Goal: Entertainment & Leisure: Consume media (video, audio)

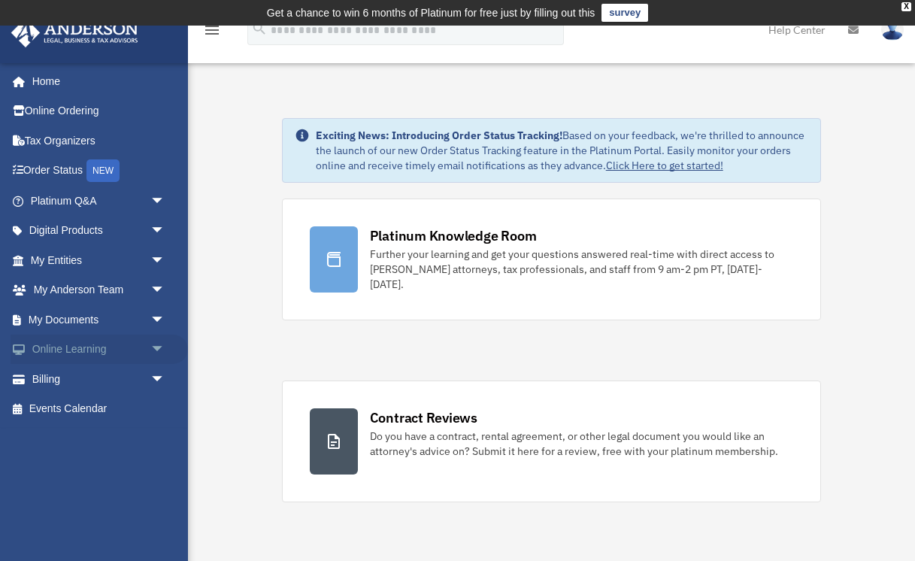
click at [66, 347] on link "Online Learning arrow_drop_down" at bounding box center [99, 350] width 177 height 30
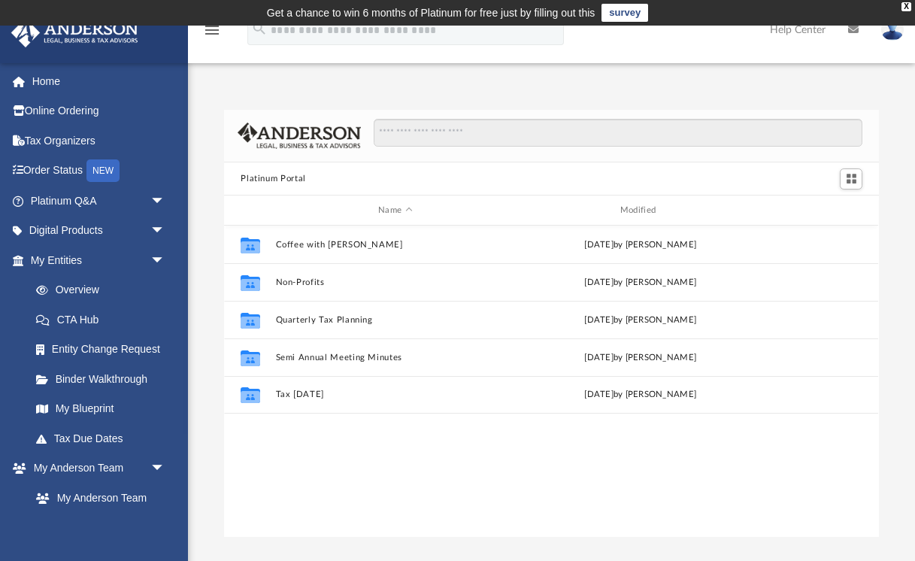
scroll to position [342, 655]
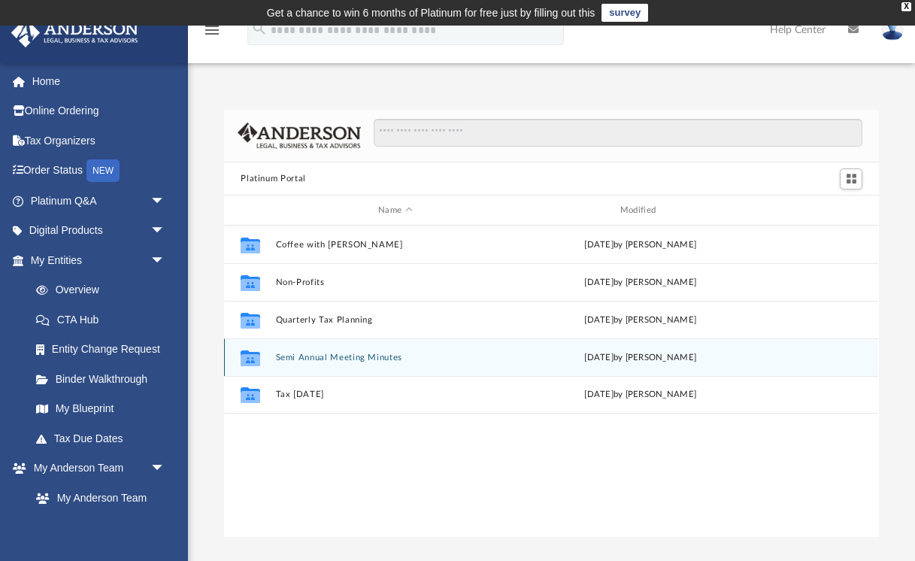
click at [333, 355] on button "Semi Annual Meeting Minutes" at bounding box center [395, 358] width 239 height 10
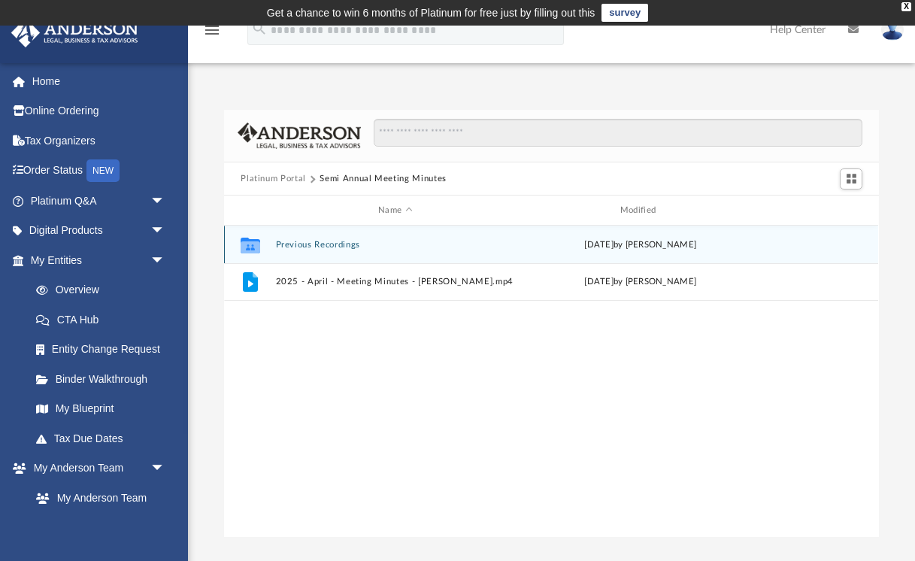
click at [305, 250] on div "Collaborated Folder Previous Recordings [DATE] by [PERSON_NAME]" at bounding box center [551, 245] width 654 height 38
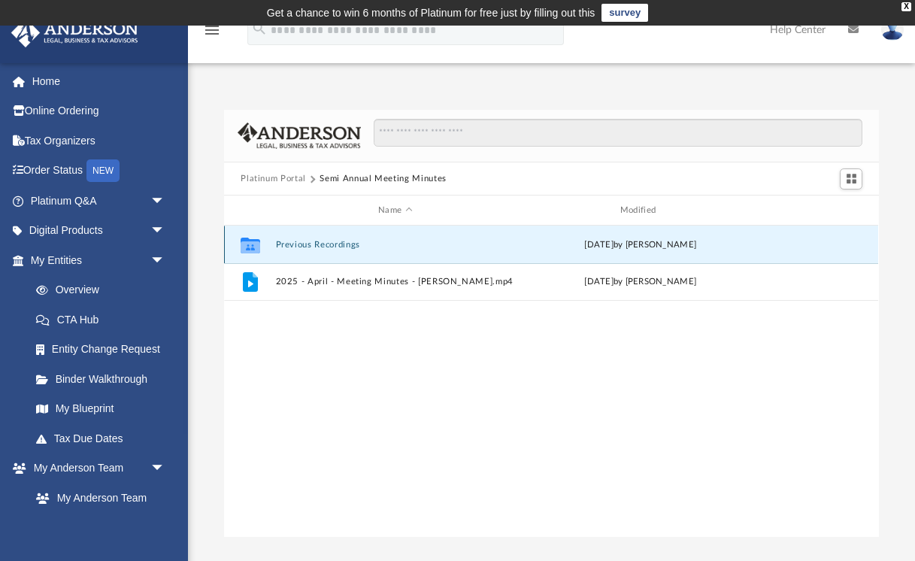
click at [305, 250] on div "Collaborated Folder Previous Recordings [DATE] by [PERSON_NAME]" at bounding box center [551, 245] width 654 height 38
click at [243, 239] on icon "grid" at bounding box center [251, 246] width 20 height 16
click at [671, 248] on div "[DATE] by [PERSON_NAME]" at bounding box center [640, 245] width 239 height 14
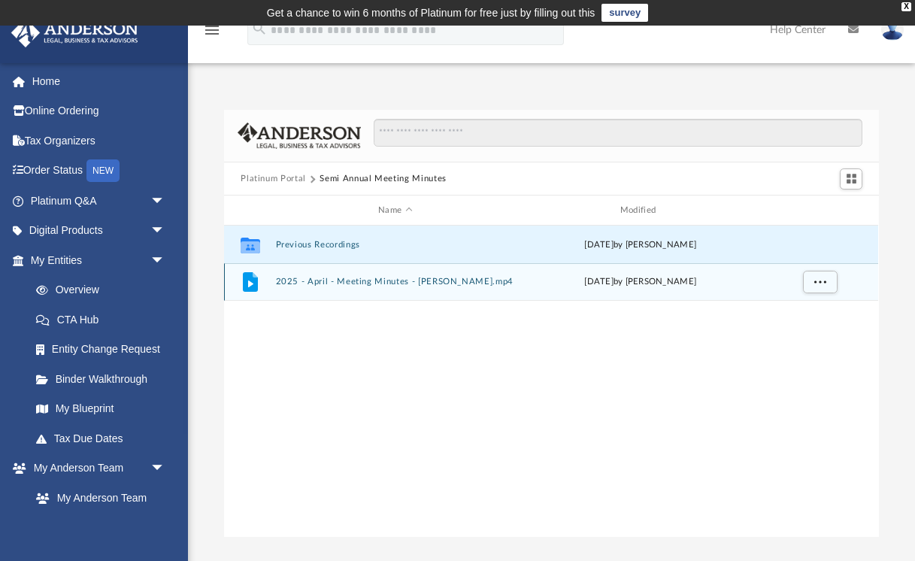
click at [346, 280] on button "2025 - April - Meeting Minutes - [PERSON_NAME].mp4" at bounding box center [395, 282] width 239 height 10
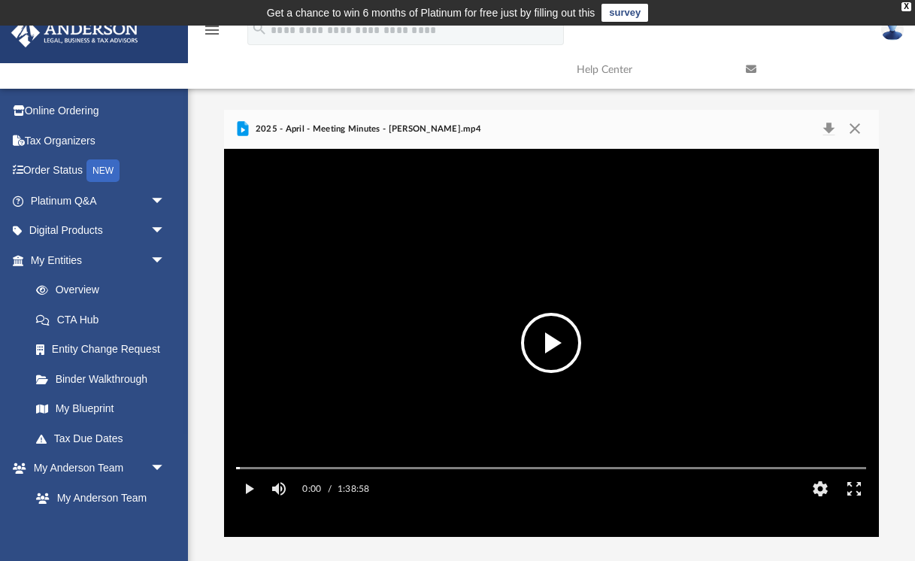
click at [552, 344] on button "File preview" at bounding box center [551, 343] width 60 height 60
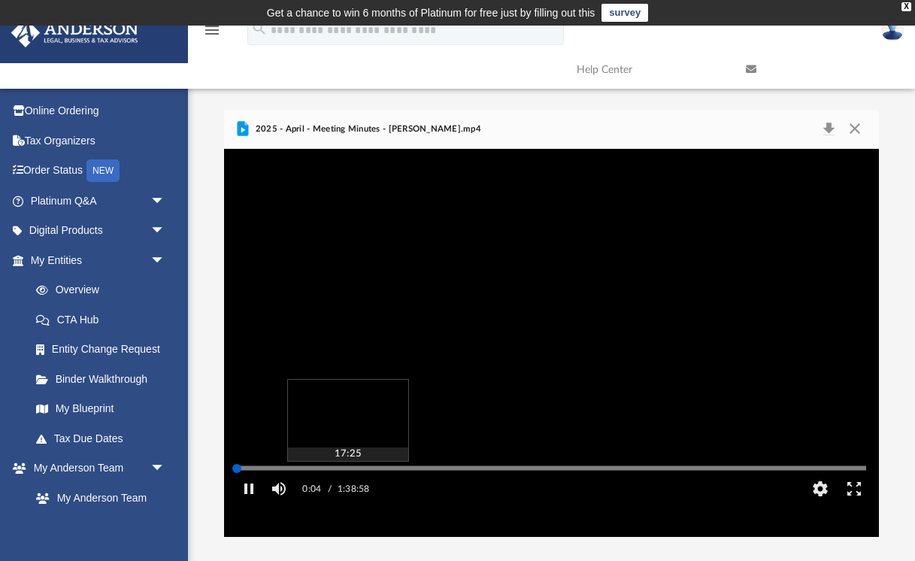
click at [347, 474] on div "Media Slider" at bounding box center [551, 468] width 654 height 12
click at [346, 469] on div "Media Slider" at bounding box center [551, 468] width 630 height 2
click at [331, 469] on div "Media Slider" at bounding box center [551, 468] width 630 height 2
click at [323, 469] on div "Media Slider" at bounding box center [551, 468] width 630 height 2
click at [309, 474] on div "Media Slider" at bounding box center [551, 468] width 654 height 12
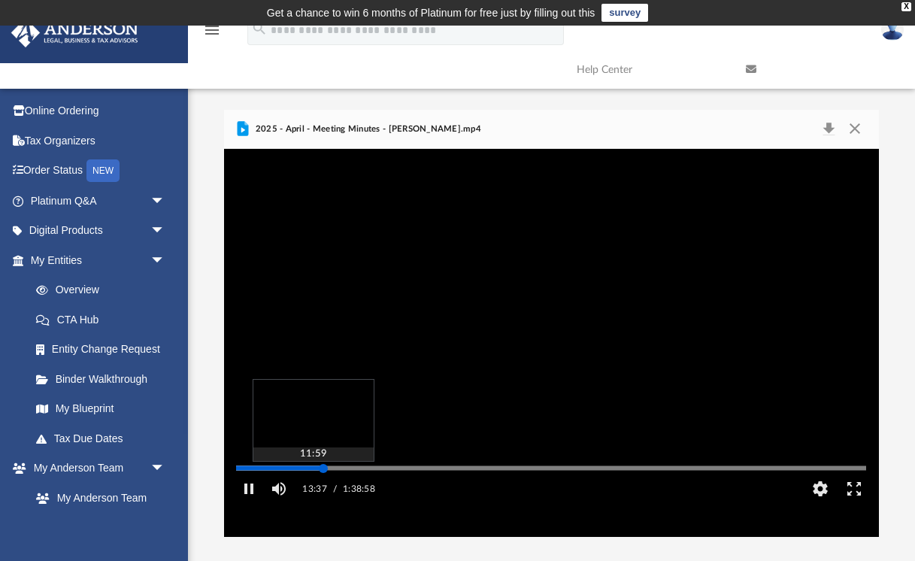
click at [309, 474] on div "Media Slider" at bounding box center [551, 468] width 654 height 12
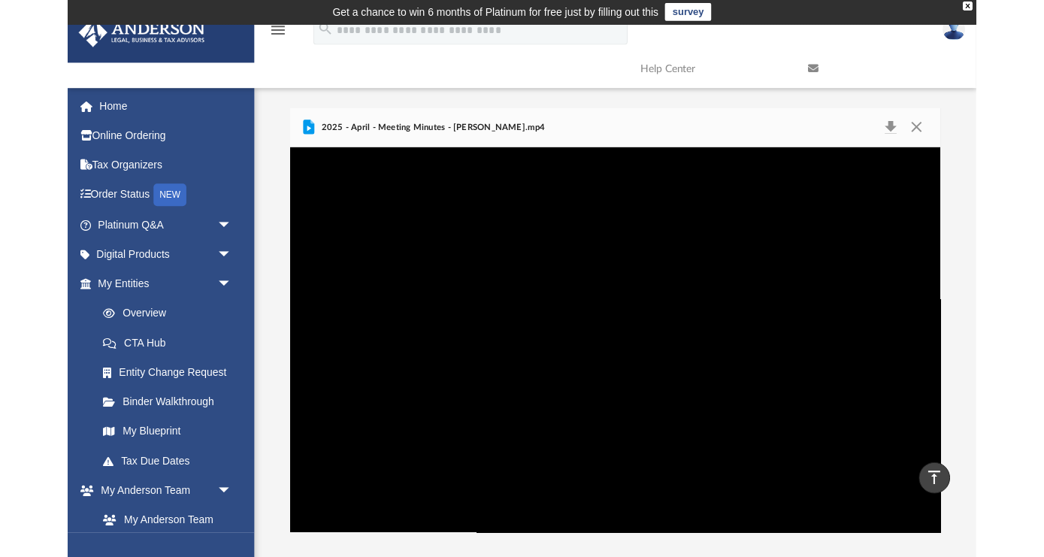
scroll to position [0, 0]
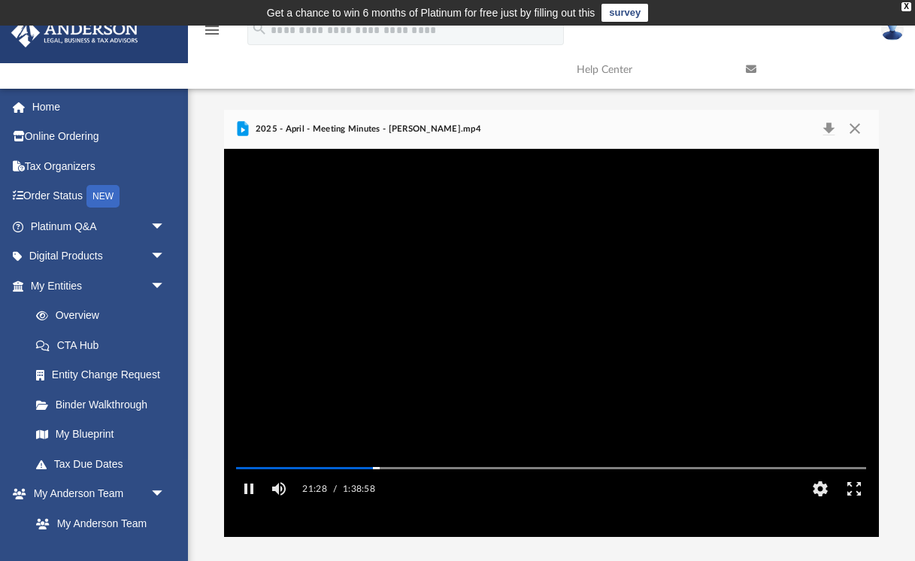
click at [597, 393] on video "File preview" at bounding box center [551, 343] width 654 height 327
click at [599, 302] on video "File preview" at bounding box center [551, 343] width 654 height 327
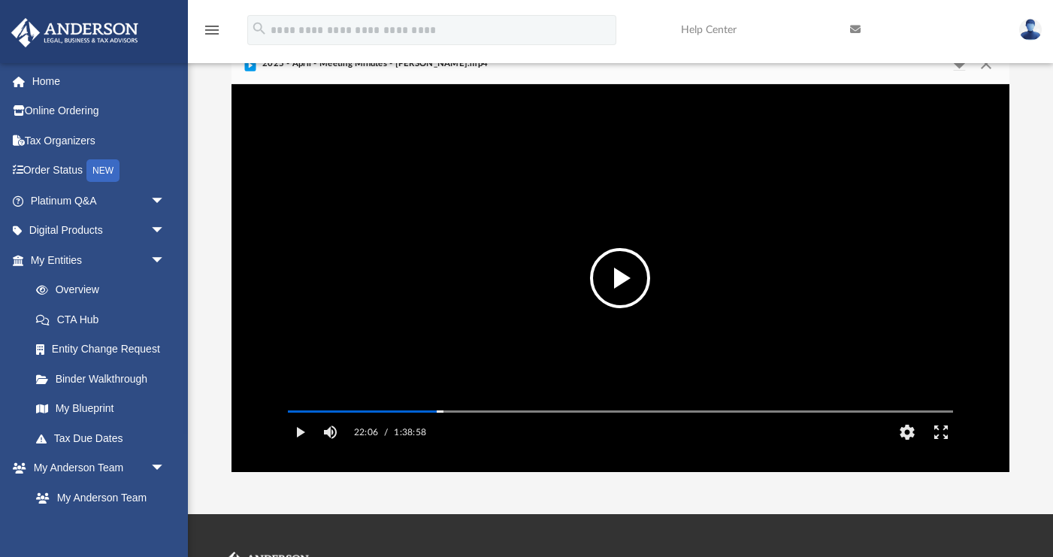
scroll to position [71, 0]
click at [910, 447] on button "HD" at bounding box center [907, 432] width 34 height 30
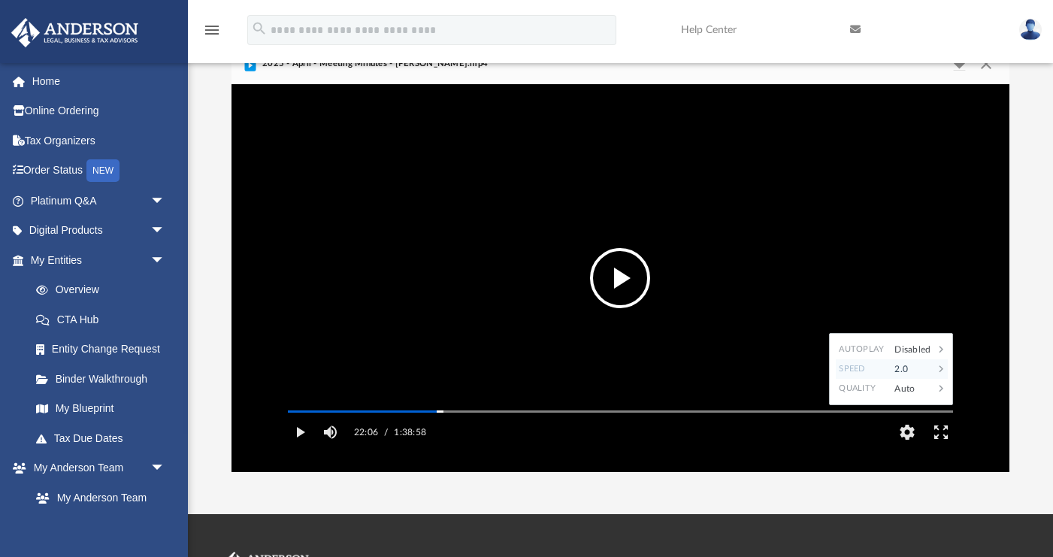
click at [902, 379] on div "2.0" at bounding box center [910, 369] width 47 height 20
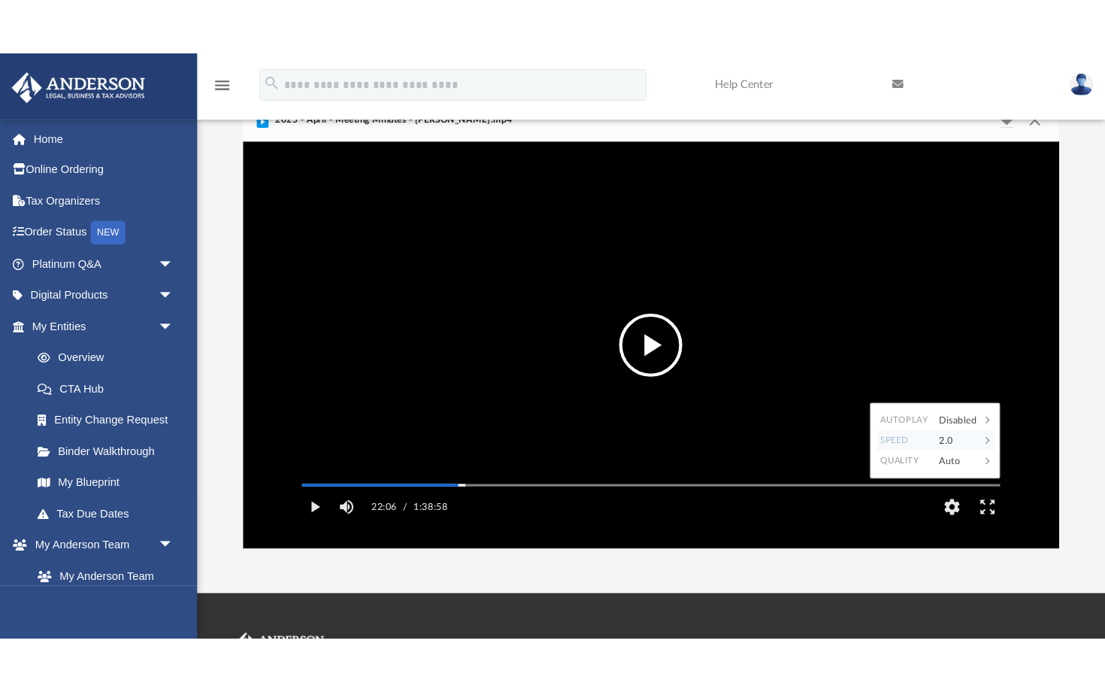
scroll to position [0, 0]
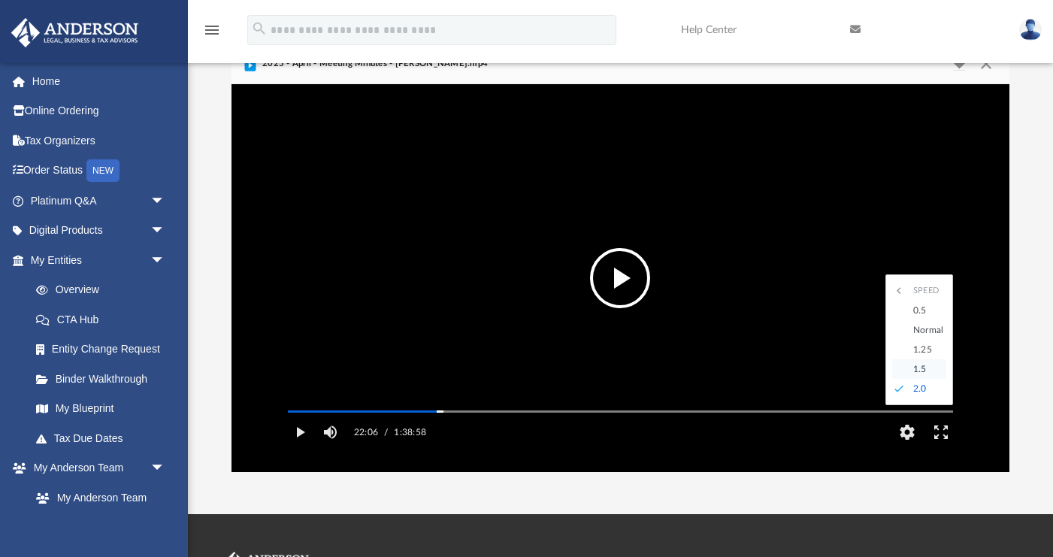
click at [914, 379] on div "1.5" at bounding box center [926, 369] width 41 height 20
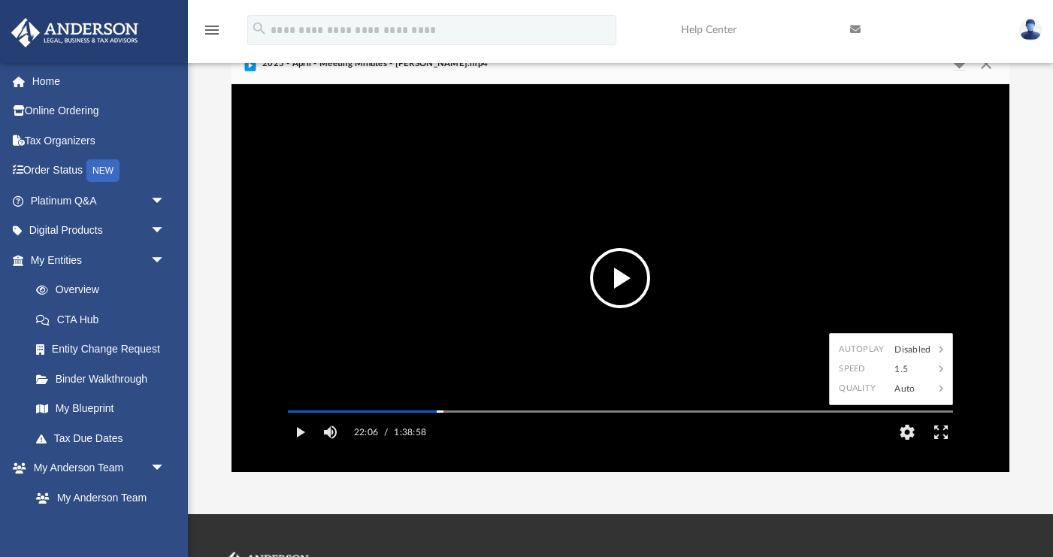
click at [630, 323] on video "File preview" at bounding box center [621, 277] width 690 height 345
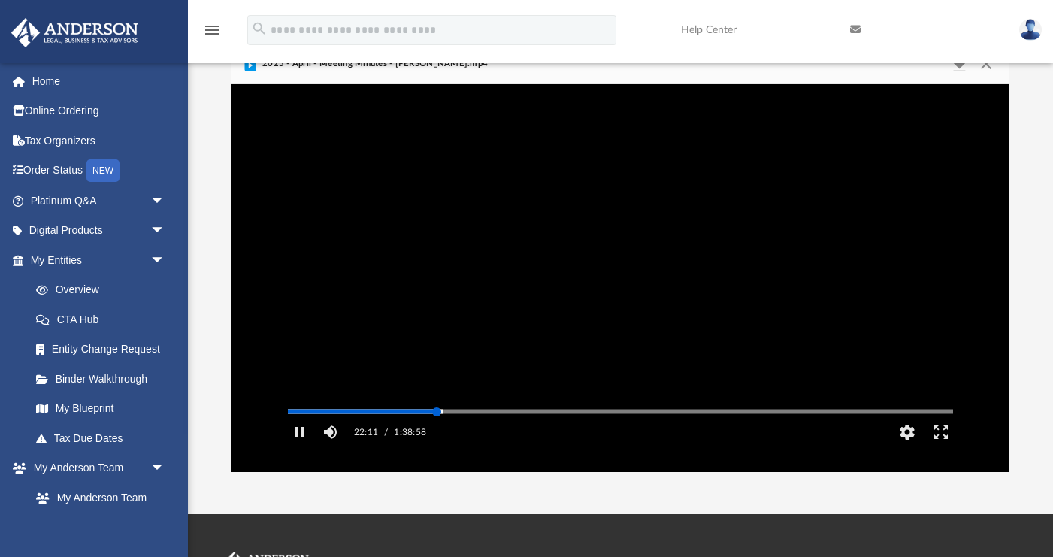
click at [427, 417] on div "Media Slider" at bounding box center [621, 411] width 690 height 12
click at [432, 417] on div "Media Slider" at bounding box center [432, 412] width 9 height 9
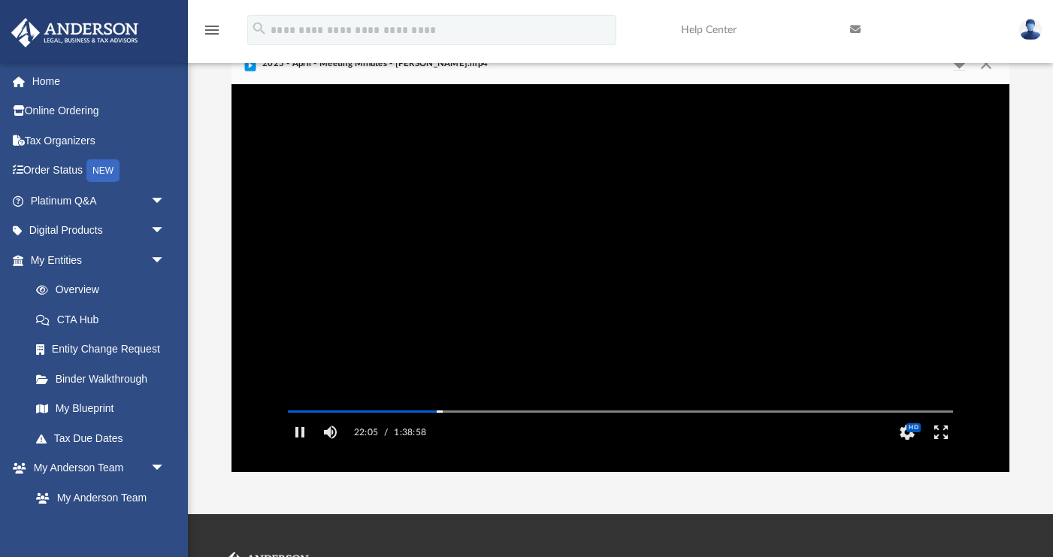
click at [396, 276] on video "File preview" at bounding box center [621, 277] width 690 height 345
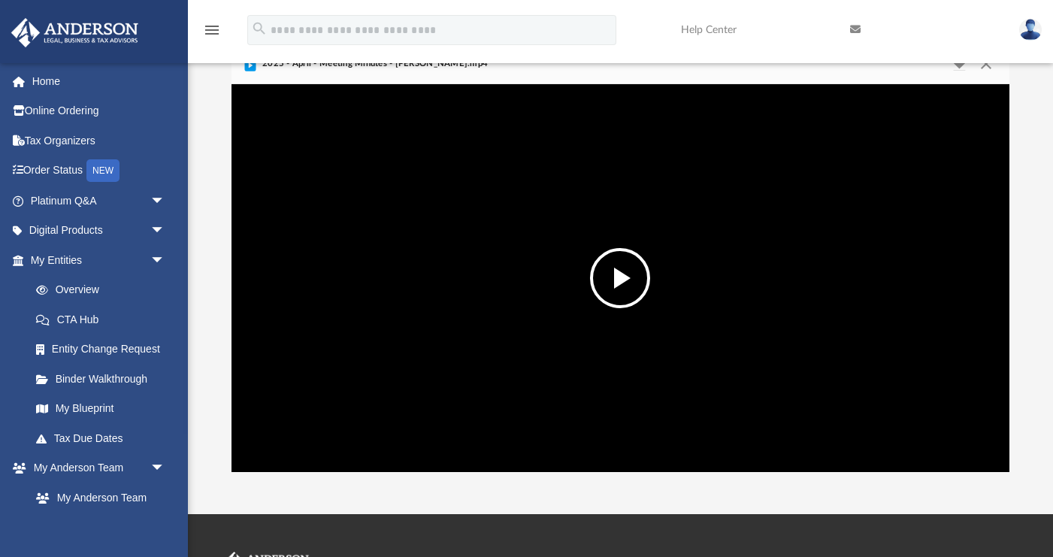
click at [384, 254] on video "File preview" at bounding box center [621, 277] width 690 height 345
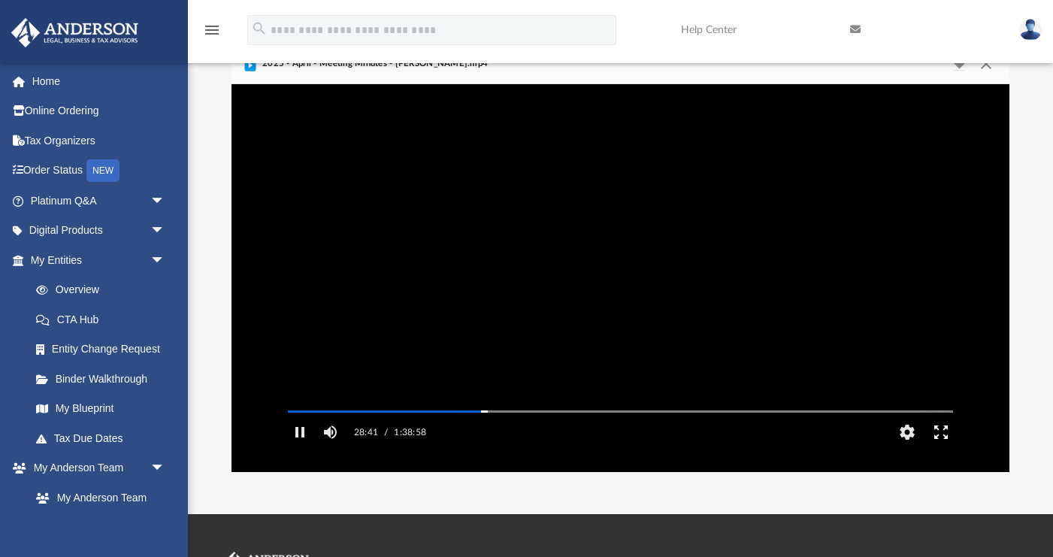
click at [914, 447] on button "Enter fullscreen" at bounding box center [941, 432] width 34 height 30
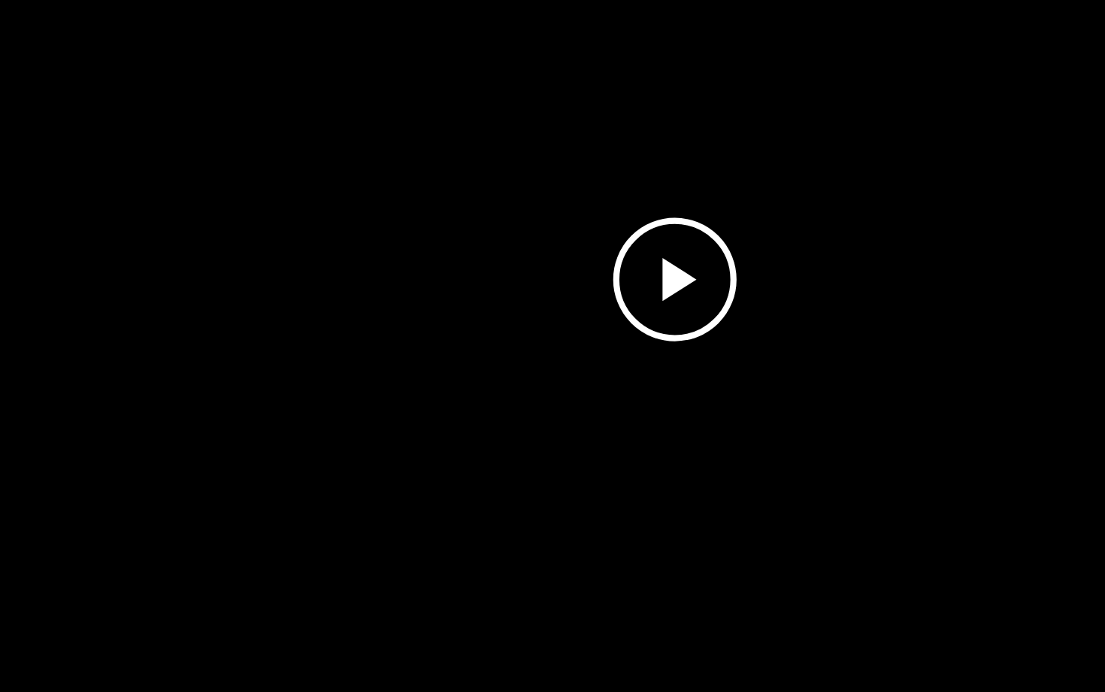
scroll to position [47, 0]
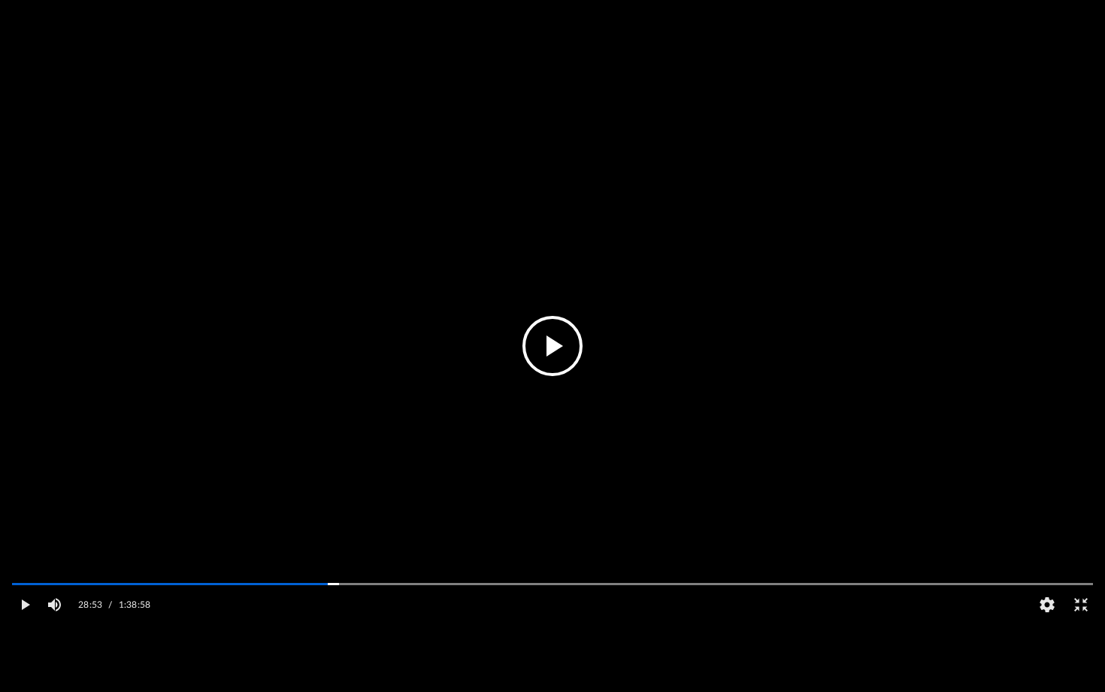
click at [740, 423] on video "File preview" at bounding box center [552, 346] width 1105 height 553
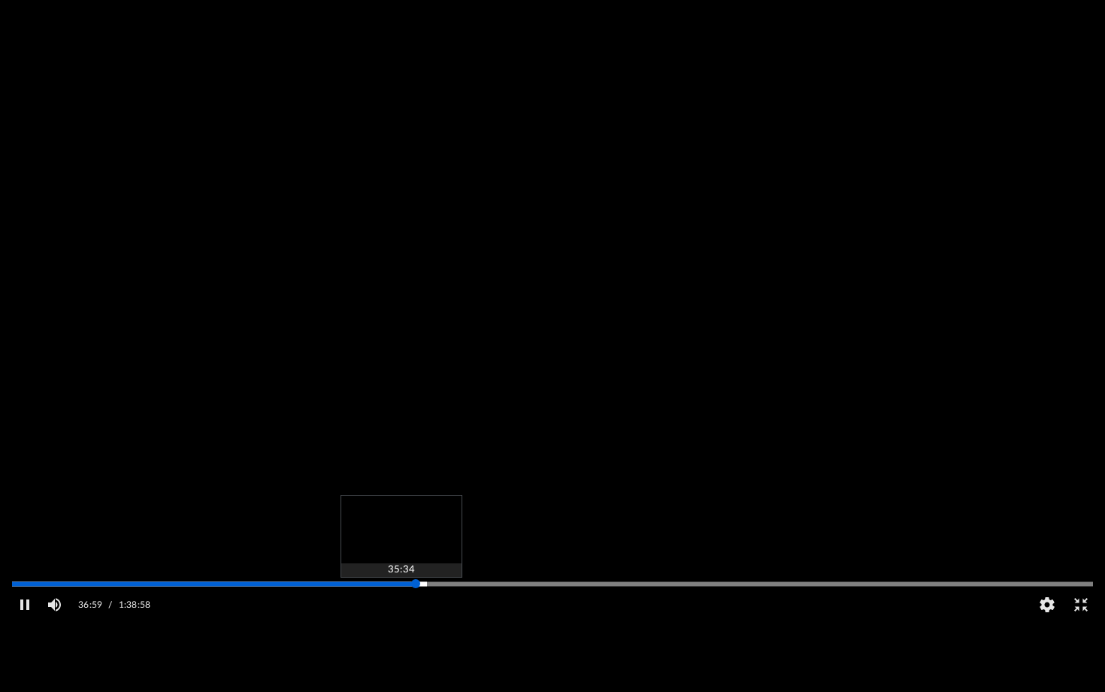
click at [404, 560] on div "Media Slider" at bounding box center [552, 583] width 1105 height 12
drag, startPoint x: 416, startPoint y: 618, endPoint x: 405, endPoint y: 619, distance: 11.3
click at [405, 560] on div "Media Slider" at bounding box center [404, 583] width 9 height 9
drag, startPoint x: 434, startPoint y: 617, endPoint x: 423, endPoint y: 621, distance: 11.9
click at [423, 560] on div "Media Slider" at bounding box center [422, 583] width 9 height 9
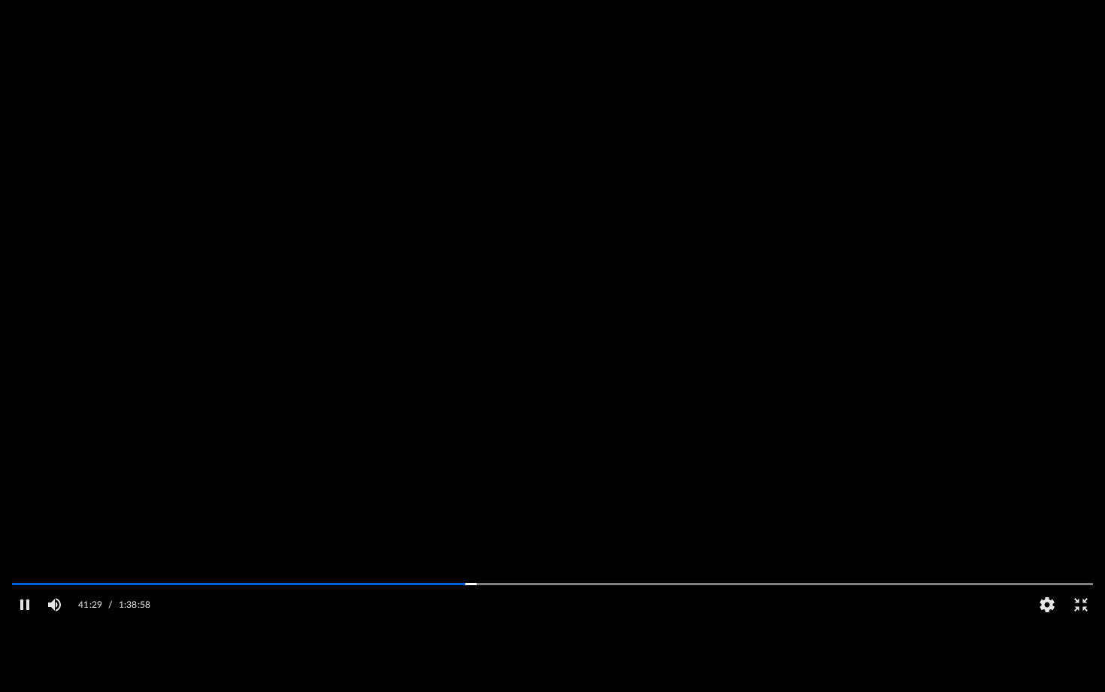
click at [332, 331] on video "File preview" at bounding box center [552, 346] width 1105 height 553
